Goal: Navigation & Orientation: Find specific page/section

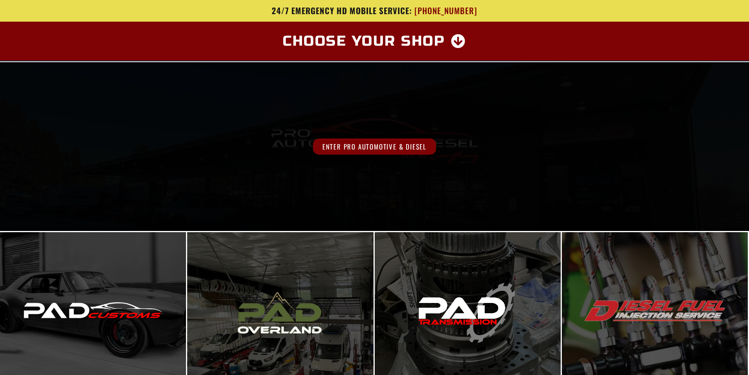
click at [409, 168] on div "Enter Pro Automotive & Diesel" at bounding box center [374, 146] width 749 height 169
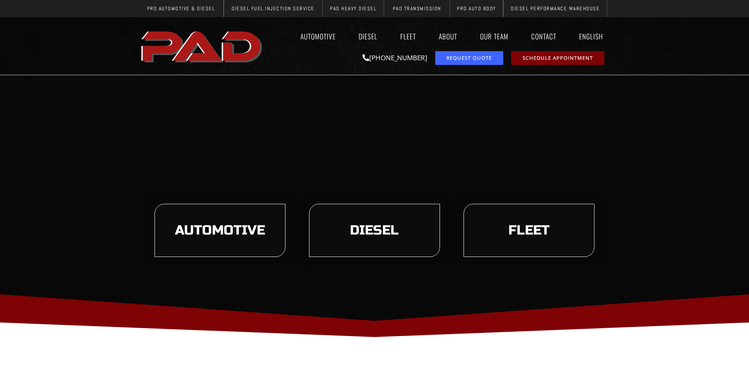
click at [405, 46] on div "Automotive Diesel Fleet About Our Team Contact English Español Automotive Diese…" at bounding box center [438, 46] width 345 height 46
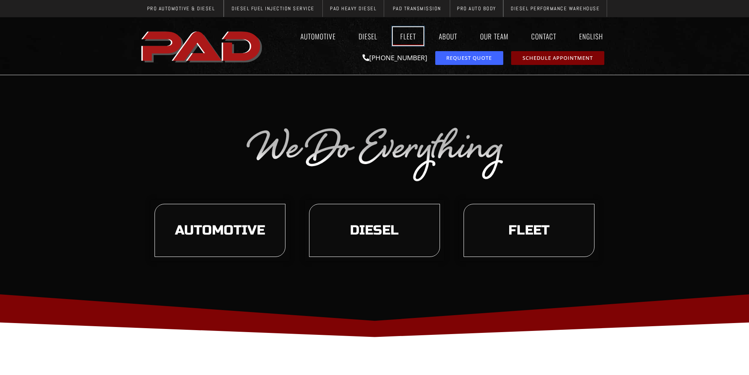
click at [404, 37] on link "Fleet" at bounding box center [408, 36] width 31 height 18
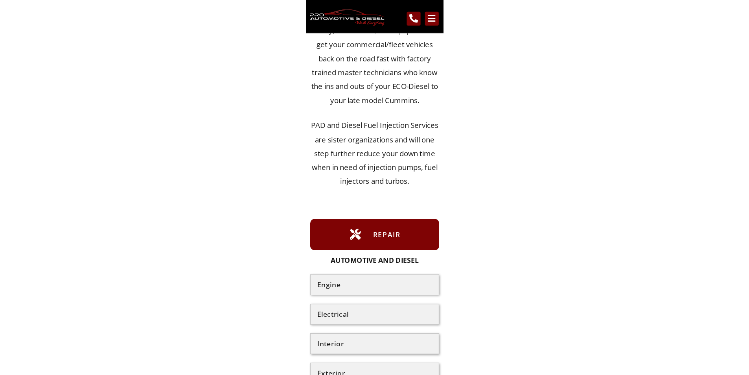
scroll to position [162, 0]
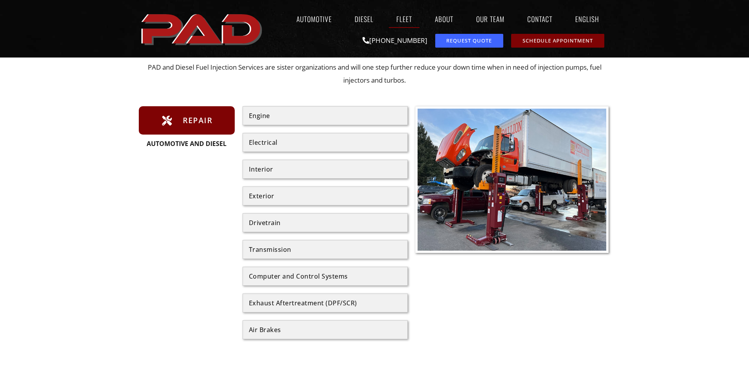
click at [709, 209] on div at bounding box center [374, 338] width 749 height 670
